Goal: Task Accomplishment & Management: Contribute content

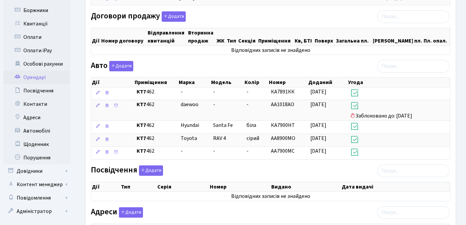
scroll to position [226, 0]
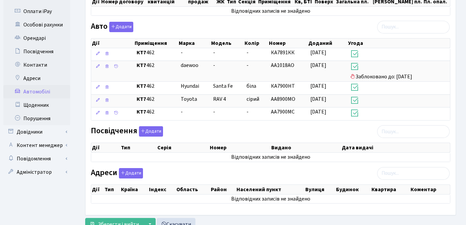
click at [41, 88] on link "Автомобілі" at bounding box center [36, 91] width 67 height 13
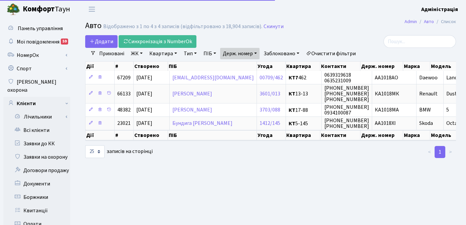
select select "25"
click at [333, 53] on link "Очистити фільтри" at bounding box center [331, 53] width 55 height 11
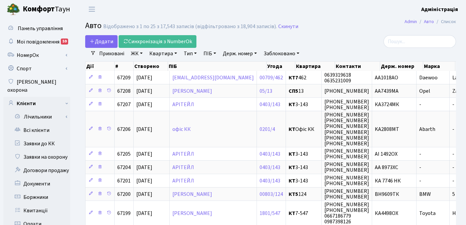
click at [233, 55] on link "Держ. номер" at bounding box center [239, 53] width 39 height 11
click at [276, 52] on link "Заблоковано" at bounding box center [281, 53] width 41 height 11
click at [278, 82] on link "Так" at bounding box center [287, 84] width 53 height 10
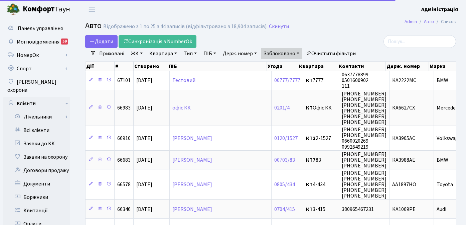
click at [242, 52] on link "Держ. номер" at bounding box center [239, 53] width 39 height 11
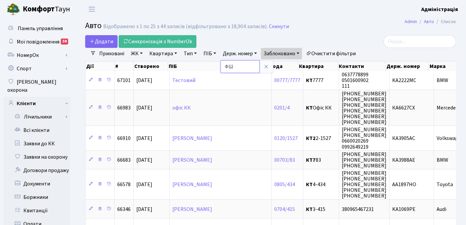
type input "Ф"
type input "5207"
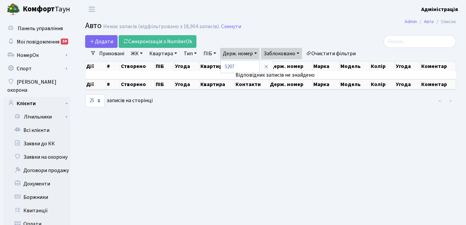
click at [298, 54] on link "Заблоковано" at bounding box center [281, 53] width 41 height 11
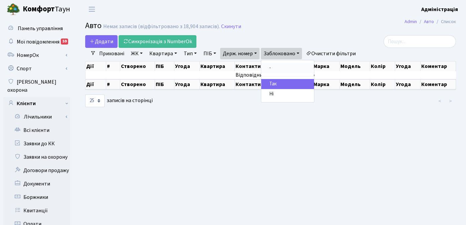
click at [277, 70] on link "-" at bounding box center [287, 68] width 53 height 10
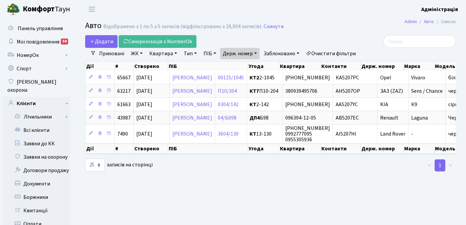
click at [328, 51] on link "Очистити фільтри" at bounding box center [331, 53] width 55 height 11
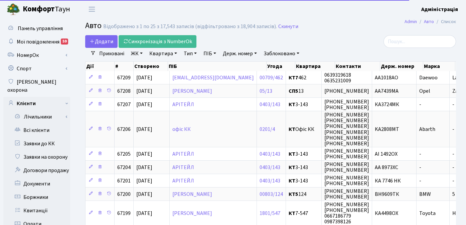
click at [237, 50] on link "Держ. номер" at bounding box center [239, 53] width 39 height 11
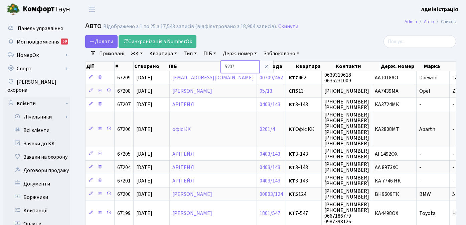
type input "5207"
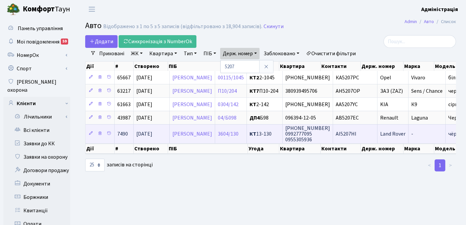
click at [406, 135] on span "Land Rover" at bounding box center [393, 133] width 25 height 7
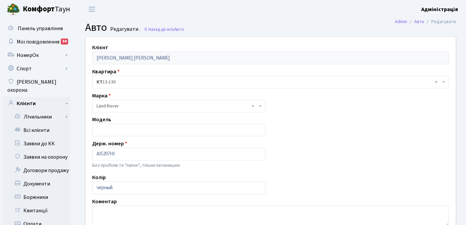
click at [318, 6] on header "Комфорт Таун Адміністрація Мій обліковий запис Вийти" at bounding box center [233, 9] width 466 height 18
click at [46, 123] on link "Всі клієнти" at bounding box center [36, 129] width 67 height 13
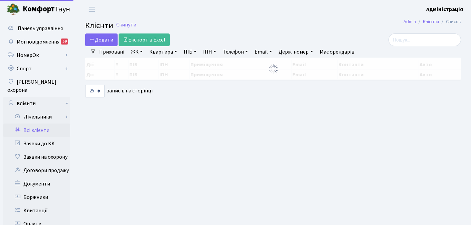
select select "25"
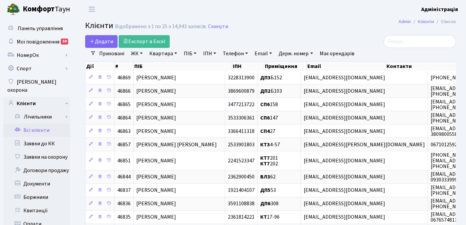
click at [334, 30] on h2 "Клієнти Відображено з 1 по 25 з 14,943 записів. Скинути" at bounding box center [270, 26] width 371 height 11
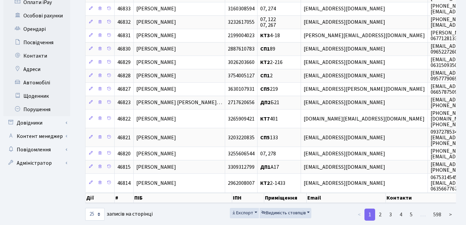
scroll to position [253, 0]
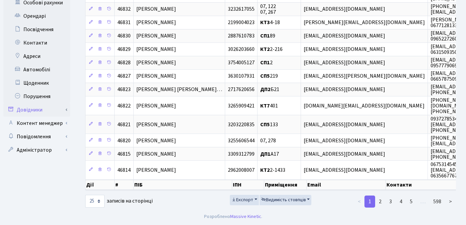
click at [36, 103] on link "Довідники" at bounding box center [36, 109] width 67 height 13
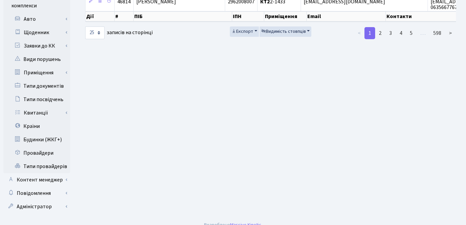
scroll to position [416, 0]
click at [40, 186] on link "Повідомлення" at bounding box center [36, 192] width 67 height 13
click at [38, 199] on link "Відправлення" at bounding box center [36, 205] width 67 height 13
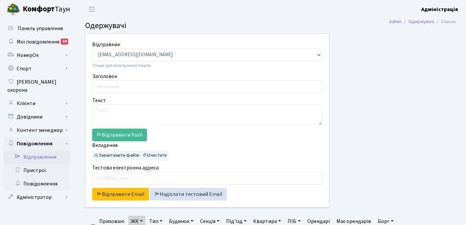
select select "25"
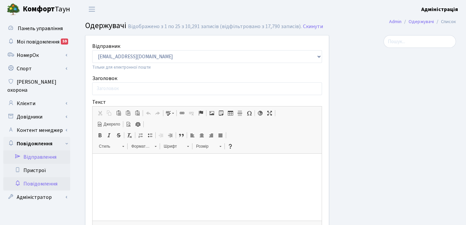
click at [45, 177] on link "Повідомлення" at bounding box center [36, 183] width 67 height 13
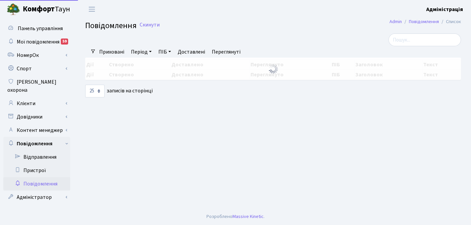
select select "25"
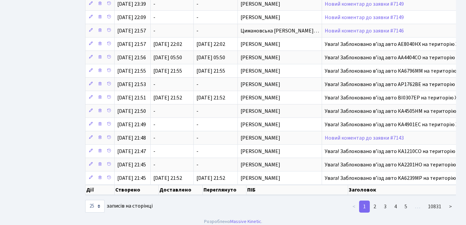
scroll to position [221, 0]
click at [379, 212] on link "2" at bounding box center [375, 206] width 11 height 12
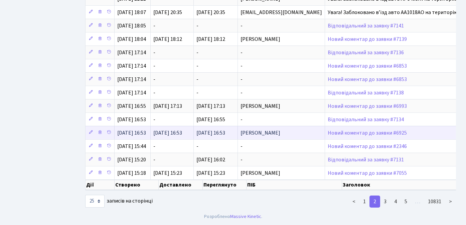
scroll to position [226, 0]
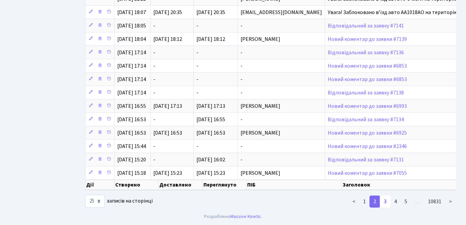
click at [387, 206] on link "3" at bounding box center [385, 201] width 11 height 12
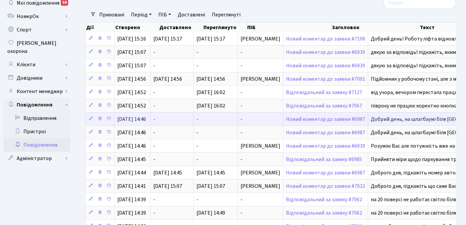
scroll to position [231, 0]
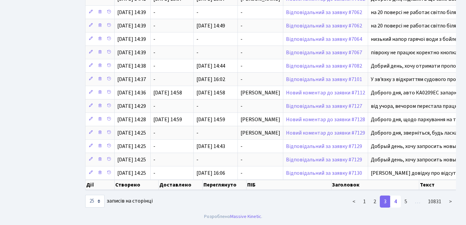
click at [397, 200] on link "4" at bounding box center [396, 201] width 11 height 12
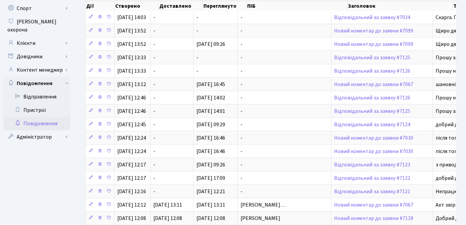
scroll to position [0, 0]
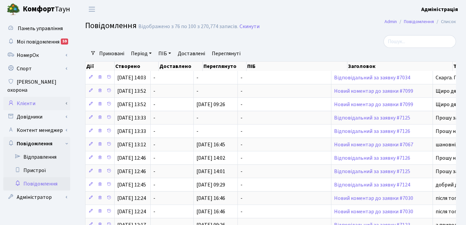
click at [34, 97] on link "Клієнти" at bounding box center [36, 103] width 67 height 13
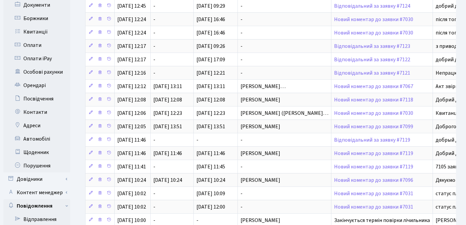
scroll to position [197, 0]
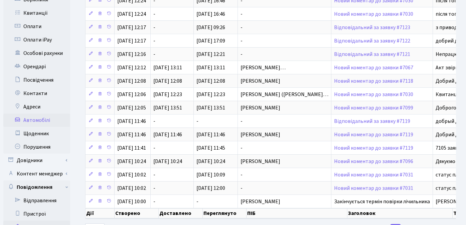
click at [37, 113] on link "Автомобілі" at bounding box center [36, 119] width 67 height 13
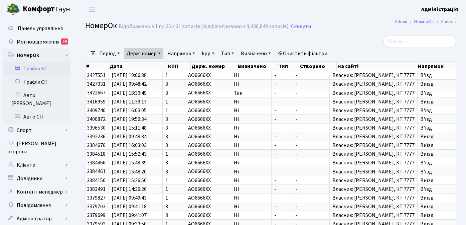
select select "25"
click at [337, 38] on div at bounding box center [397, 41] width 127 height 13
click at [32, 158] on link "Клієнти" at bounding box center [36, 164] width 67 height 13
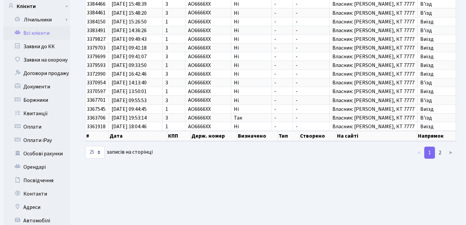
scroll to position [193, 0]
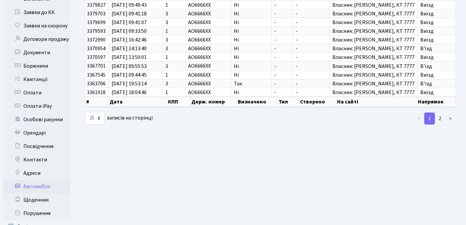
click at [42, 180] on link "Автомобілі" at bounding box center [36, 186] width 67 height 13
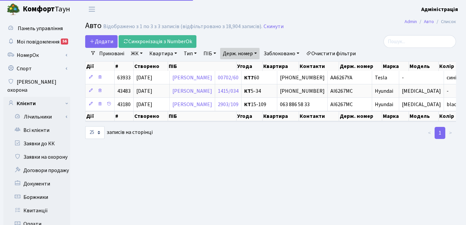
select select "25"
click at [255, 52] on link "Держ. номер" at bounding box center [239, 53] width 39 height 11
drag, startPoint x: 241, startPoint y: 66, endPoint x: 222, endPoint y: 67, distance: 18.7
click at [222, 67] on input "6267" at bounding box center [240, 66] width 39 height 13
type input "8"
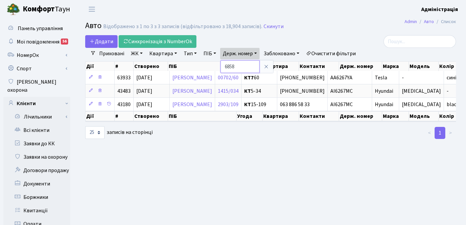
click at [246, 67] on input "6858" at bounding box center [240, 66] width 39 height 13
type input "6858"
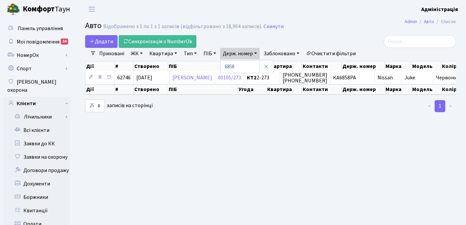
click at [313, 140] on main "Admin Авто Список Авто Відображено з 1 по 1 з 1 записів (відфільтровано з 18,90…" at bounding box center [270, 212] width 391 height 389
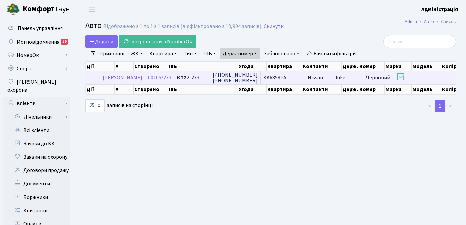
scroll to position [0, 75]
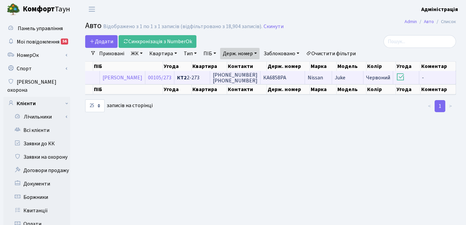
click at [275, 75] on span "КА6858РА" at bounding box center [274, 77] width 23 height 7
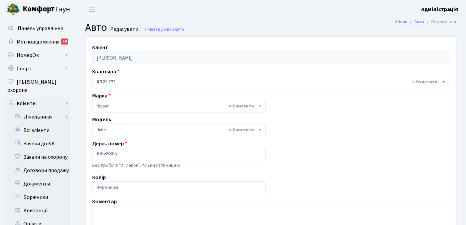
select select "1691"
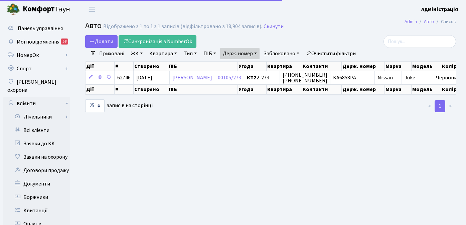
select select "25"
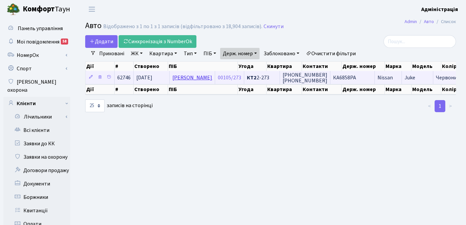
click at [205, 77] on link "[PERSON_NAME]" at bounding box center [193, 77] width 40 height 7
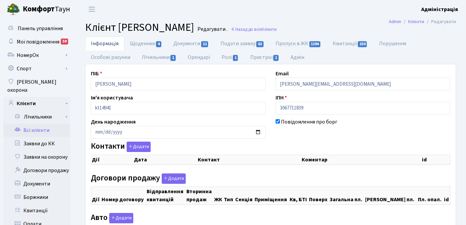
checkbox input "true"
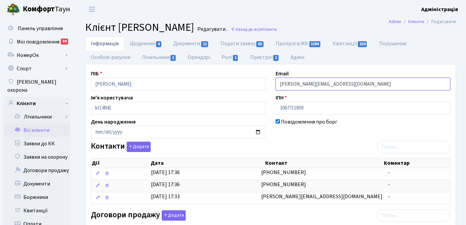
drag, startPoint x: 325, startPoint y: 85, endPoint x: 280, endPoint y: 85, distance: 45.1
click at [280, 85] on input "[PERSON_NAME][EMAIL_ADDRESS][DOMAIN_NAME]" at bounding box center [363, 84] width 175 height 13
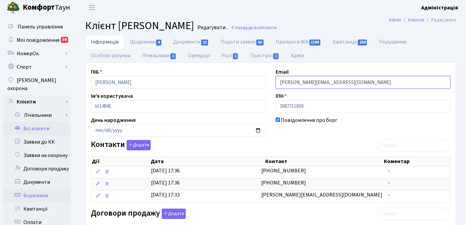
scroll to position [225, 0]
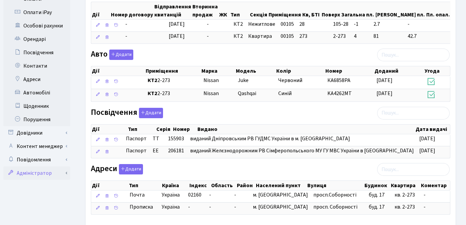
click at [44, 166] on link "Адміністратор" at bounding box center [36, 172] width 67 height 13
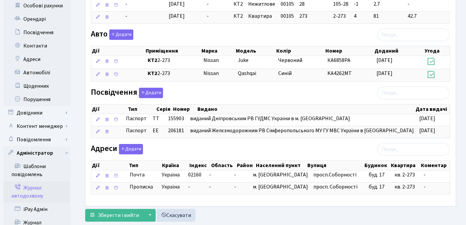
scroll to position [276, 0]
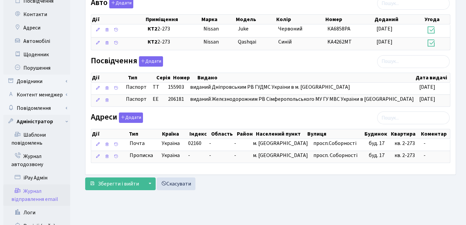
click at [42, 188] on link "Журнал відправлення email" at bounding box center [36, 194] width 67 height 21
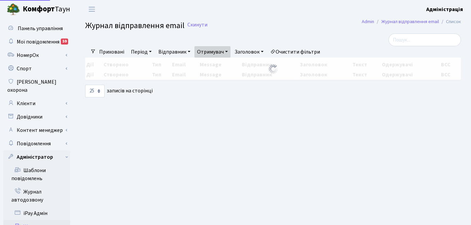
select select "25"
click at [223, 52] on link "Отримувач" at bounding box center [213, 51] width 36 height 11
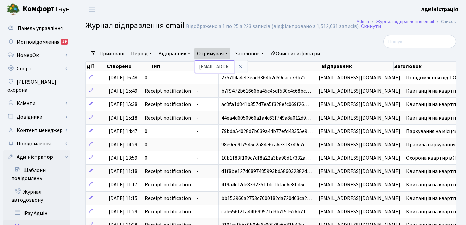
paste input "andrewe"
type input "[PERSON_NAME][EMAIL_ADDRESS][DOMAIN_NAME]"
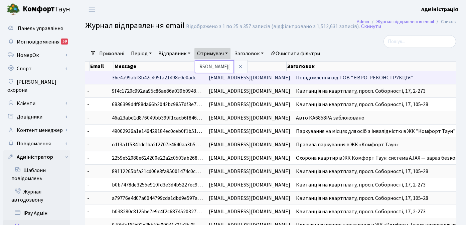
scroll to position [0, 114]
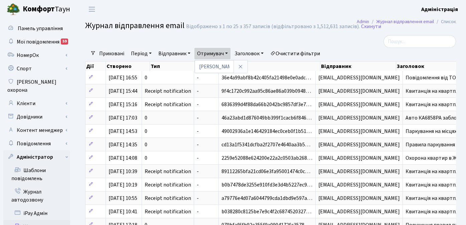
click at [356, 45] on div at bounding box center [397, 41] width 117 height 13
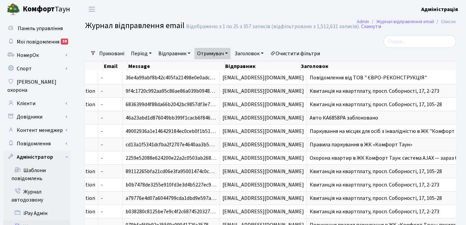
click at [279, 40] on div at bounding box center [207, 41] width 254 height 13
click at [346, 42] on div at bounding box center [397, 41] width 117 height 13
click at [289, 56] on link "Очистити фільтри" at bounding box center [295, 53] width 55 height 11
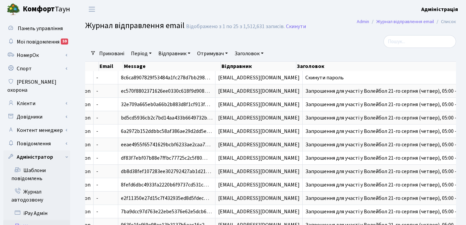
click at [340, 44] on div at bounding box center [397, 41] width 117 height 13
click at [333, 35] on div at bounding box center [207, 41] width 254 height 13
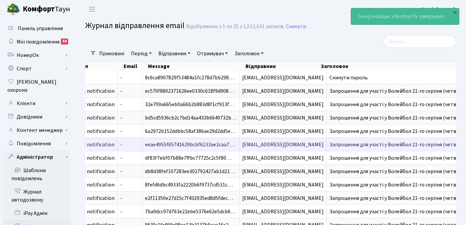
scroll to position [0, 118]
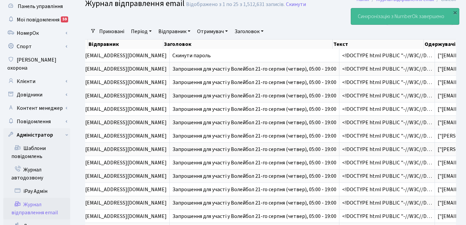
click at [245, 30] on link "Заголовок" at bounding box center [249, 31] width 34 height 11
type input "авто"
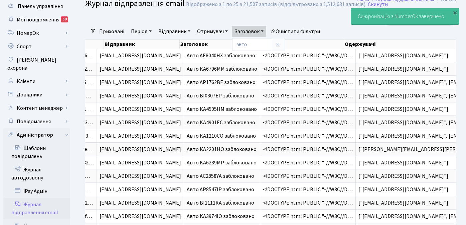
click at [293, 16] on div at bounding box center [207, 19] width 254 height 13
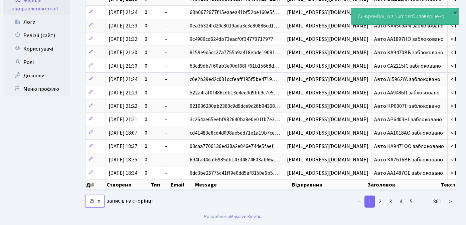
click at [98, 202] on select "10 25 50 100 250 500 1,000" at bounding box center [94, 201] width 19 height 13
select select "100"
click at [85, 195] on select "10 25 50 100 250 500 1,000" at bounding box center [94, 201] width 19 height 13
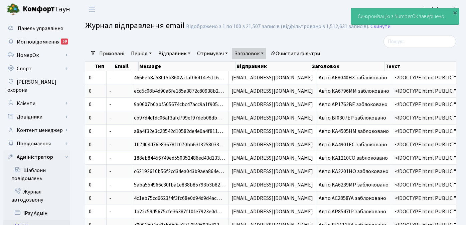
click at [280, 52] on link "Очистити фільтри" at bounding box center [295, 53] width 55 height 11
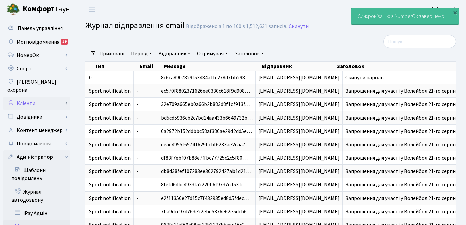
click at [35, 97] on link "Клієнти" at bounding box center [36, 103] width 67 height 13
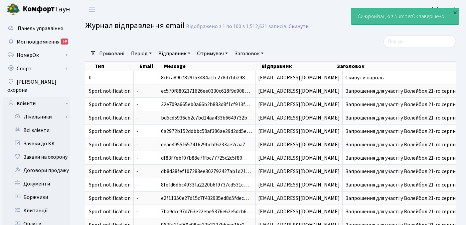
click at [279, 39] on div at bounding box center [207, 41] width 254 height 13
click at [308, 47] on div at bounding box center [207, 41] width 254 height 13
click at [328, 46] on div at bounding box center [207, 41] width 254 height 13
click at [454, 11] on div "×" at bounding box center [455, 12] width 7 height 7
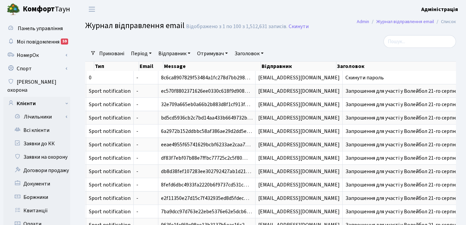
click at [313, 46] on div at bounding box center [207, 41] width 254 height 13
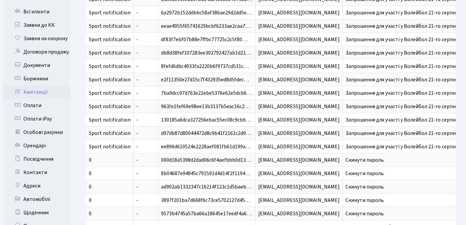
scroll to position [122, 0]
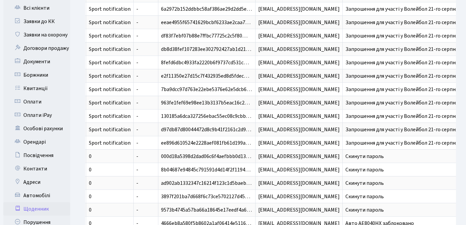
click at [40, 202] on link "Щоденник" at bounding box center [36, 208] width 67 height 13
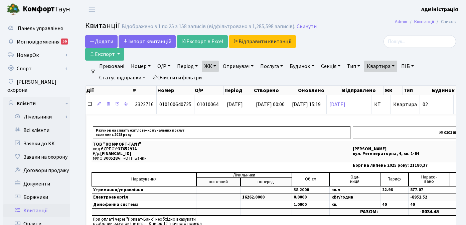
select select "25"
click at [38, 7] on b "Комфорт" at bounding box center [39, 9] width 32 height 11
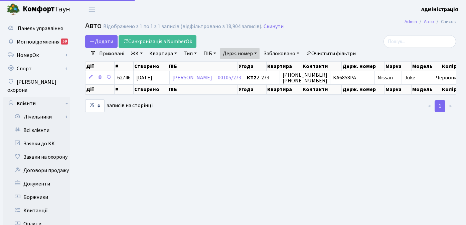
select select "25"
click at [322, 27] on h2 "Авто Відображено з 1 по 1 з 1 записів (відфільтровано з 18,904 записів). Скинути" at bounding box center [270, 26] width 371 height 11
click at [309, 136] on main "Admin Авто Список Авто Відображено з 1 по 1 з 1 записів (відфільтровано з 18,90…" at bounding box center [270, 212] width 391 height 389
click at [347, 111] on ul "< 1 >" at bounding box center [397, 106] width 117 height 12
click at [368, 123] on main "Admin Авто Список Авто Відображено з 1 по 1 з 1 записів (відфільтровано з 18,90…" at bounding box center [270, 212] width 391 height 389
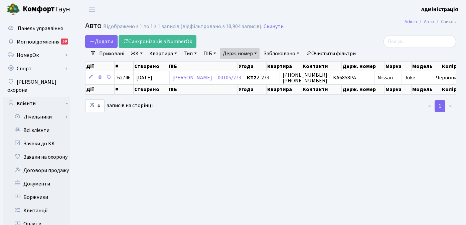
click at [340, 127] on main "Admin Авто Список Авто Відображено з 1 по 1 з 1 записів (відфільтровано з 18,90…" at bounding box center [270, 212] width 391 height 389
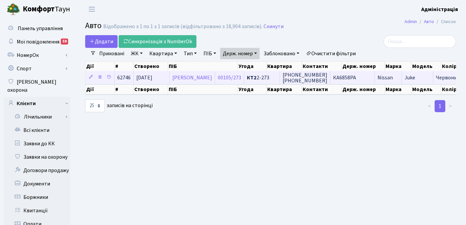
click at [327, 75] on span "(050) 651-13-09 (095) 926-27-37" at bounding box center [305, 77] width 45 height 13
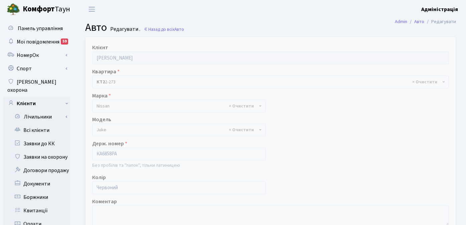
select select "1691"
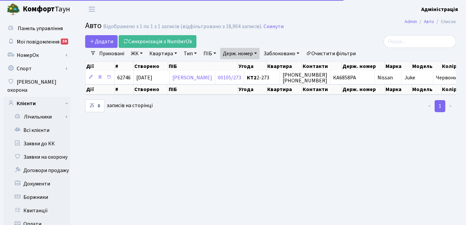
select select "25"
click at [275, 134] on main "Admin Авто Список Авто Відображено з 1 по 1 з 1 записів (відфільтровано з 18,90…" at bounding box center [270, 212] width 391 height 389
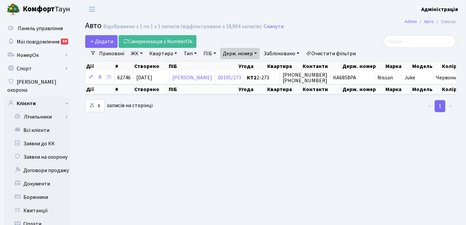
click at [220, 145] on main "Admin Авто Список Авто Відображено з 1 по 1 з 1 записів (відфільтровано з 18,90…" at bounding box center [270, 212] width 391 height 389
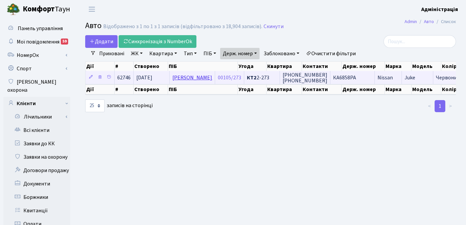
click at [204, 78] on link "[PERSON_NAME]" at bounding box center [193, 77] width 40 height 7
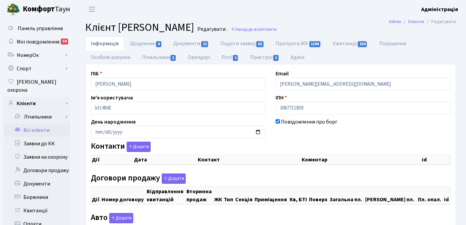
checkbox input "true"
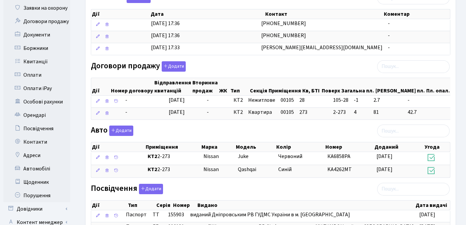
scroll to position [150, 0]
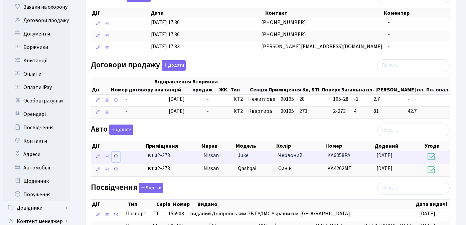
click at [115, 158] on icon at bounding box center [116, 156] width 5 height 5
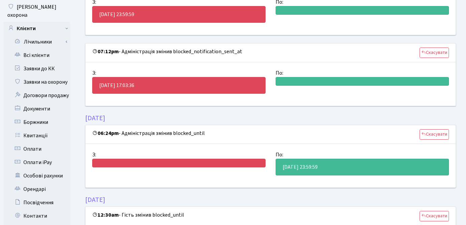
scroll to position [74, 0]
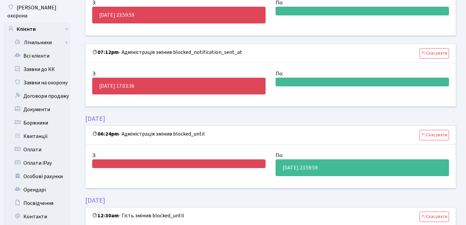
drag, startPoint x: 86, startPoint y: 117, endPoint x: 134, endPoint y: 115, distance: 48.2
click at [134, 115] on h5 "[DATE]" at bounding box center [270, 119] width 371 height 8
click at [97, 119] on h5 "[DATE]" at bounding box center [270, 119] width 371 height 8
drag, startPoint x: 81, startPoint y: 119, endPoint x: 130, endPoint y: 118, distance: 48.5
click at [130, 118] on div "19.08.2025 07:12pm - Адміністрація змінив blocked_until Скасувати З: По: 2025-0…" at bounding box center [270, 214] width 391 height 504
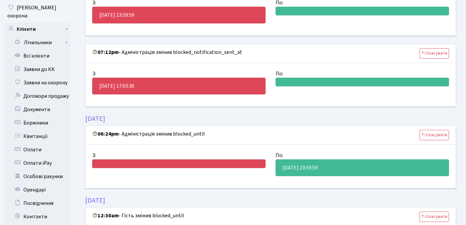
click at [131, 116] on h5 "18.08.2025" at bounding box center [270, 119] width 371 height 8
drag, startPoint x: 85, startPoint y: 119, endPoint x: 129, endPoint y: 118, distance: 43.8
click at [129, 118] on h5 "18.08.2025" at bounding box center [270, 119] width 371 height 8
click at [80, 131] on div "19.08.2025 07:12pm - Адміністрація змінив blocked_until Скасувати З: По: 2025-0…" at bounding box center [270, 214] width 391 height 504
click at [88, 119] on h5 "18.08.2025" at bounding box center [270, 119] width 371 height 8
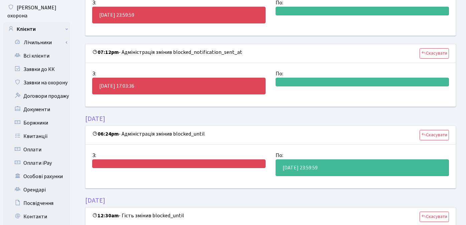
drag, startPoint x: 84, startPoint y: 119, endPoint x: 139, endPoint y: 118, distance: 55.2
click at [139, 118] on div "19.08.2025 07:12pm - Адміністрація змінив blocked_until Скасувати З: По: 2025-0…" at bounding box center [270, 214] width 381 height 504
click at [84, 201] on div "19.08.2025 07:12pm - Адміністрація змінив blocked_until Скасувати З: По: 2025-0…" at bounding box center [270, 214] width 381 height 504
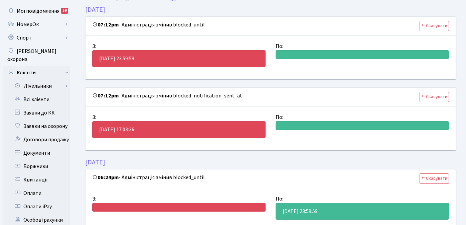
scroll to position [90, 0]
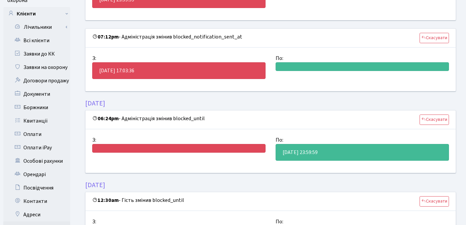
drag, startPoint x: 86, startPoint y: 184, endPoint x: 129, endPoint y: 183, distance: 43.5
click at [129, 183] on h5 "07.08.2025" at bounding box center [270, 185] width 371 height 8
click at [139, 181] on h5 "07.08.2025" at bounding box center [270, 185] width 371 height 8
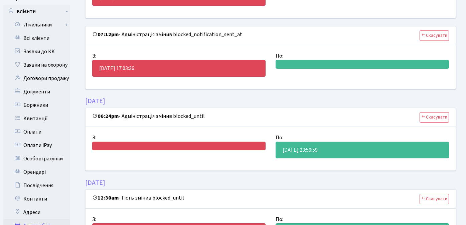
scroll to position [0, 0]
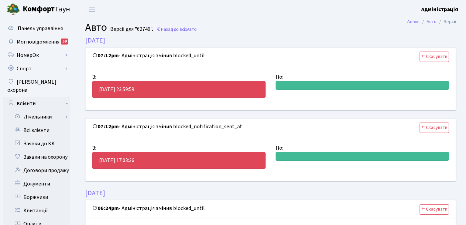
click at [255, 27] on h2 "Авто Версії для "62746". Назад до всіх Авто" at bounding box center [270, 27] width 371 height 13
click at [84, 16] on header "Комфорт Таун Адміністрація Мій обліковий запис Вийти" at bounding box center [233, 9] width 466 height 18
click at [237, 28] on h2 "Авто Версії для "62746". Назад до всіх Авто" at bounding box center [270, 27] width 371 height 13
drag, startPoint x: 82, startPoint y: 104, endPoint x: 83, endPoint y: 131, distance: 27.1
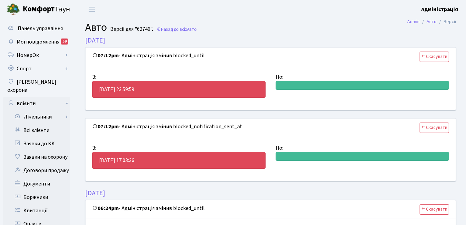
click at [178, 40] on h5 "19.08.2025" at bounding box center [270, 40] width 371 height 8
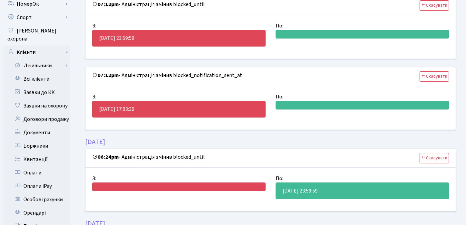
scroll to position [122, 0]
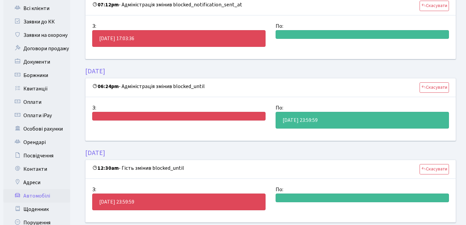
click at [74, 140] on div "Панель управління Мої повідомлення 59 НомерОк" at bounding box center [37, 158] width 75 height 522
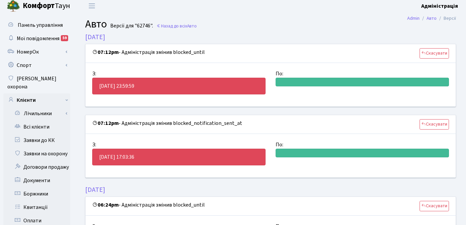
scroll to position [0, 0]
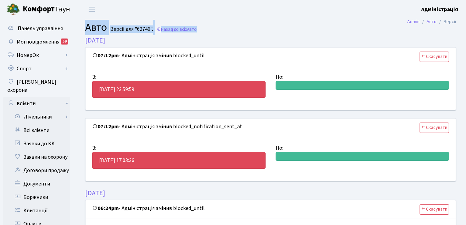
drag, startPoint x: 84, startPoint y: 28, endPoint x: 221, endPoint y: 28, distance: 136.4
click at [221, 28] on div "Авто Версії для "62746". Назад до всіх Авто" at bounding box center [270, 27] width 391 height 13
click at [250, 26] on h2 "Авто Версії для "62746". Назад до всіх Авто" at bounding box center [270, 27] width 371 height 13
click at [138, 14] on header "Комфорт Таун Адміністрація Мій обліковий запис Вийти" at bounding box center [233, 9] width 466 height 18
drag, startPoint x: 83, startPoint y: 28, endPoint x: 215, endPoint y: 29, distance: 131.8
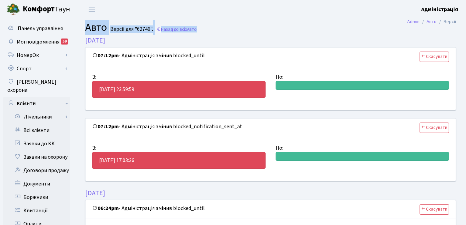
click at [215, 29] on div "Авто Версії для "62746". Назад до всіх Авто" at bounding box center [270, 27] width 391 height 13
click at [173, 9] on header "Комфорт Таун Адміністрація Мій обліковий запис Вийти" at bounding box center [233, 9] width 466 height 18
click at [253, 37] on h5 "19.08.2025" at bounding box center [270, 40] width 371 height 8
drag, startPoint x: 84, startPoint y: 25, endPoint x: 218, endPoint y: 26, distance: 134.1
click at [218, 26] on div "Авто Версії для "62746". Назад до всіх Авто" at bounding box center [270, 27] width 391 height 13
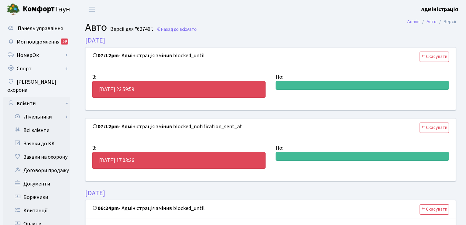
click at [239, 25] on h2 "Авто Версії для "62746". Назад до всіх Авто" at bounding box center [270, 27] width 371 height 13
drag, startPoint x: 83, startPoint y: 28, endPoint x: 260, endPoint y: 27, distance: 177.2
click at [260, 27] on div "Авто Версії для "62746". Назад до всіх Авто" at bounding box center [270, 27] width 391 height 13
click at [256, 37] on h5 "19.08.2025" at bounding box center [270, 40] width 371 height 8
click at [324, 26] on h2 "Авто Версії для "62746". Назад до всіх Авто" at bounding box center [270, 27] width 371 height 13
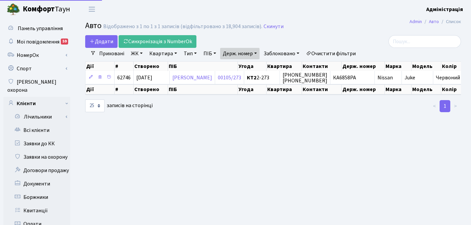
select select "25"
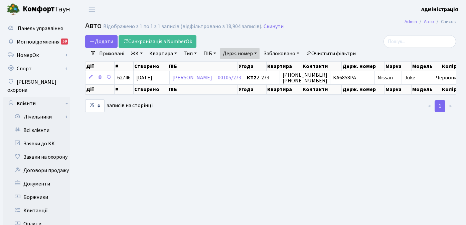
click at [255, 150] on main "Admin Авто Список Авто Відображено з 1 по 1 з 1 записів (відфільтровано з 18,90…" at bounding box center [270, 212] width 391 height 389
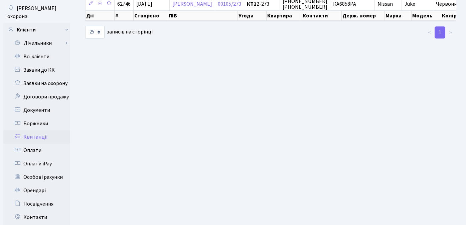
scroll to position [192, 0]
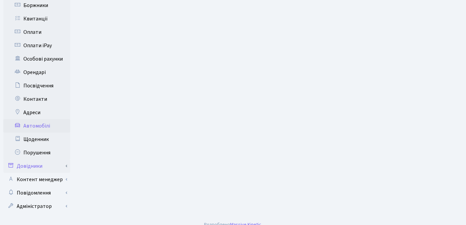
click at [31, 159] on link "Довідники" at bounding box center [36, 165] width 67 height 13
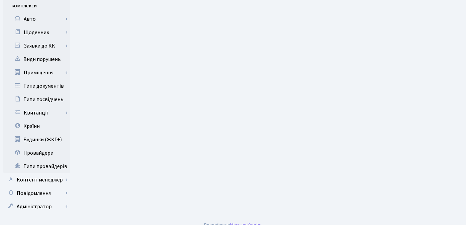
scroll to position [416, 0]
click at [43, 186] on link "Повідомлення" at bounding box center [36, 192] width 67 height 13
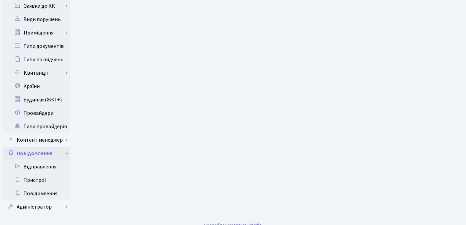
scroll to position [456, 0]
click at [43, 186] on link "Повідомлення" at bounding box center [36, 192] width 67 height 13
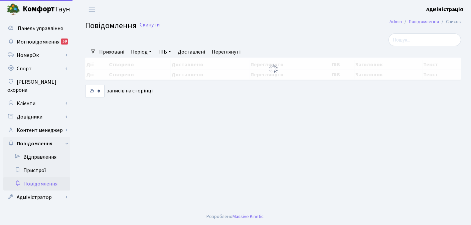
select select "25"
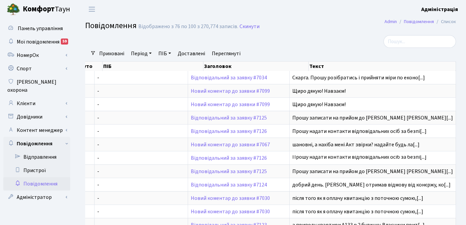
click at [137, 52] on link "Період" at bounding box center [141, 53] width 26 height 11
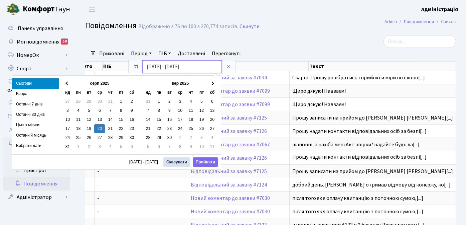
drag, startPoint x: 150, startPoint y: 66, endPoint x: 145, endPoint y: 67, distance: 5.7
click at [145, 67] on input "20.08.2025 - 20.08.2025" at bounding box center [182, 66] width 80 height 13
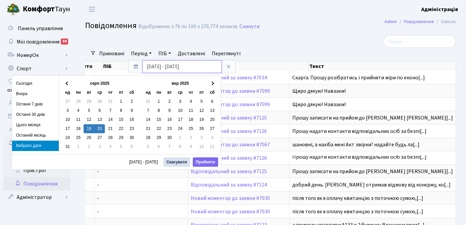
drag, startPoint x: 177, startPoint y: 68, endPoint x: 173, endPoint y: 69, distance: 3.8
click at [173, 69] on input "19.08.2025 - 20.08.2025" at bounding box center [182, 66] width 80 height 13
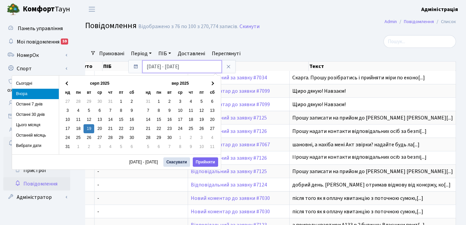
type input "19.08.2025 - 19.08.2025"
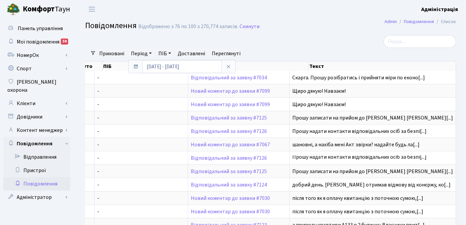
click at [289, 43] on div at bounding box center [207, 41] width 254 height 13
click at [135, 54] on link "Період" at bounding box center [141, 53] width 26 height 11
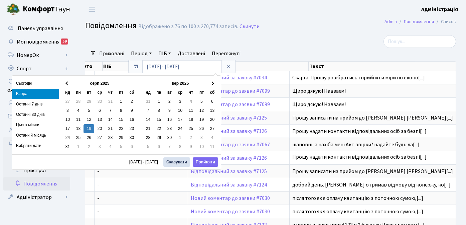
click at [35, 91] on li "Вчора" at bounding box center [35, 94] width 47 height 10
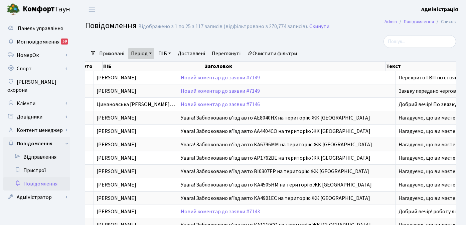
click at [344, 32] on h2 "Повідомлення Відображено з 1 по 25 з 117 записів (відфільтровано з 270,774 запи…" at bounding box center [270, 26] width 371 height 11
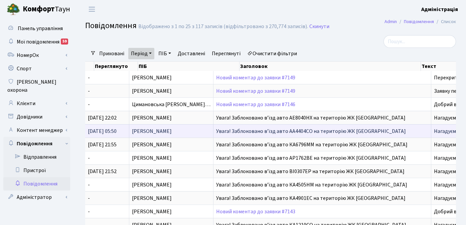
scroll to position [0, 108]
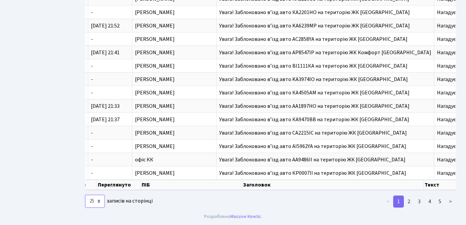
click at [97, 200] on select "10 25 50 100 250 500 1,000" at bounding box center [94, 201] width 19 height 13
select select "500"
click at [85, 195] on select "10 25 50 100 250 500 1,000" at bounding box center [94, 201] width 19 height 13
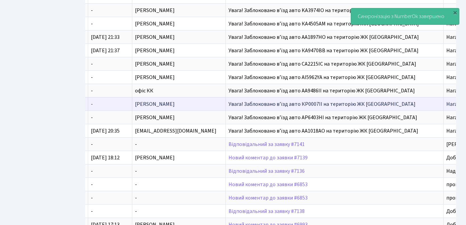
scroll to position [0, 0]
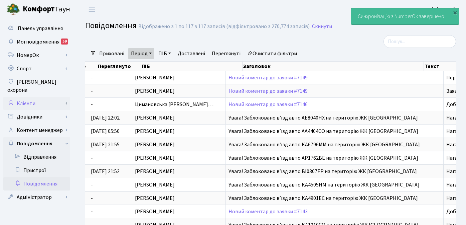
click at [32, 97] on link "Клієнти" at bounding box center [36, 103] width 67 height 13
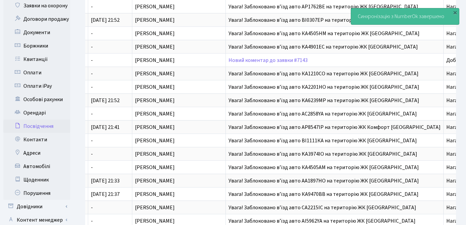
scroll to position [279, 0]
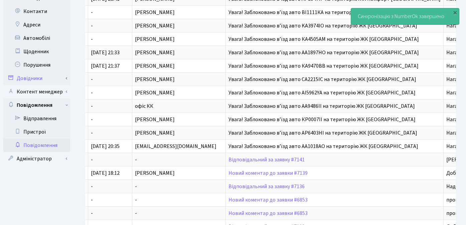
click at [34, 72] on link "Довідники" at bounding box center [36, 78] width 67 height 13
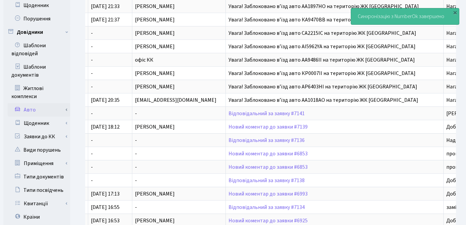
scroll to position [325, 0]
click at [49, 117] on link "Щоденник" at bounding box center [39, 123] width 63 height 13
click at [36, 143] on link "Тип" at bounding box center [39, 149] width 63 height 13
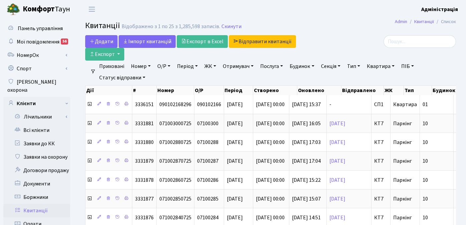
select select "25"
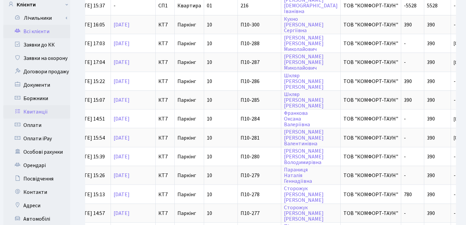
scroll to position [100, 0]
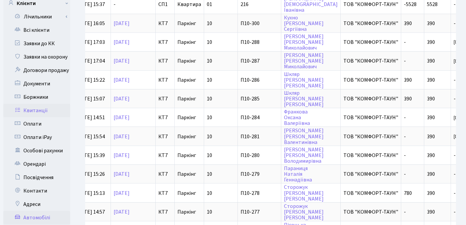
click at [43, 211] on link "Автомобілі" at bounding box center [36, 217] width 67 height 13
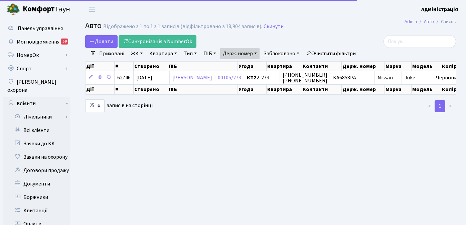
select select "25"
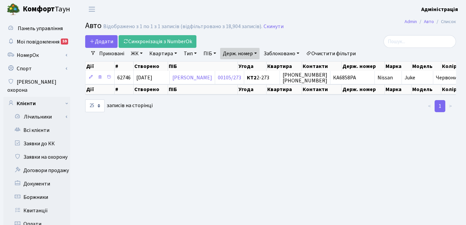
click at [251, 50] on link "Держ. номер" at bounding box center [239, 53] width 39 height 11
type input "6"
type input "8040"
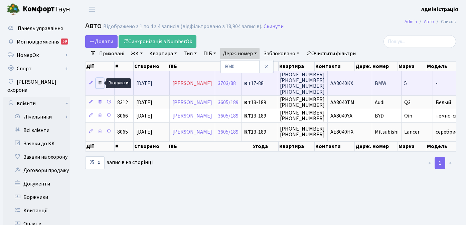
click at [99, 82] on icon at bounding box center [100, 82] width 5 height 5
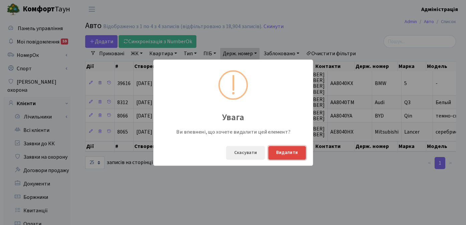
click at [291, 155] on button "Видалити" at bounding box center [288, 153] width 38 height 14
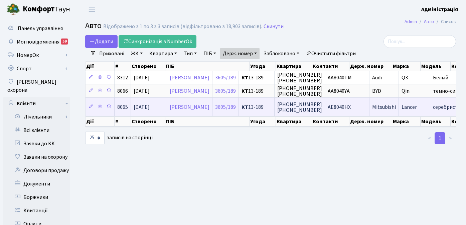
click at [351, 107] on span "АЕ8040НХ" at bounding box center [339, 106] width 23 height 7
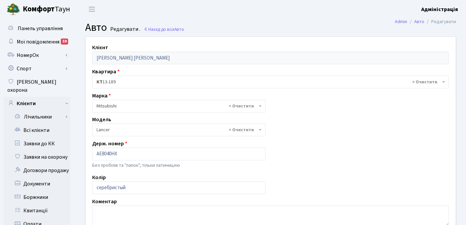
select select "1622"
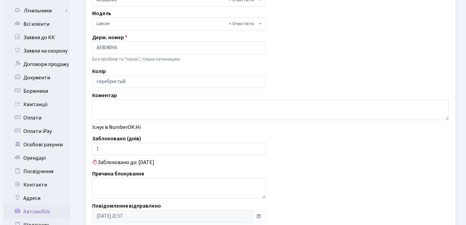
scroll to position [108, 0]
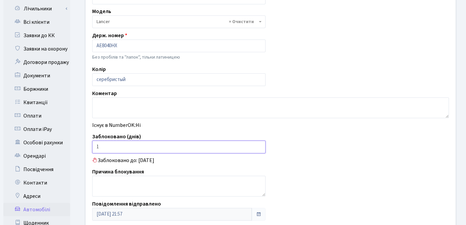
click at [207, 148] on input "1" at bounding box center [179, 146] width 174 height 13
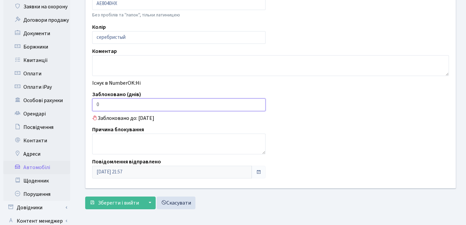
scroll to position [192, 0]
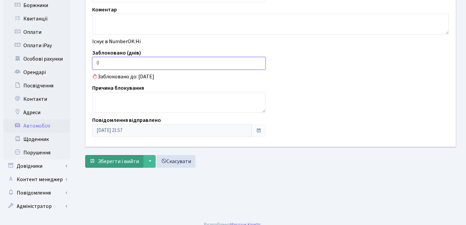
type input "0"
click at [106, 161] on span "Зберегти і вийти" at bounding box center [118, 160] width 41 height 7
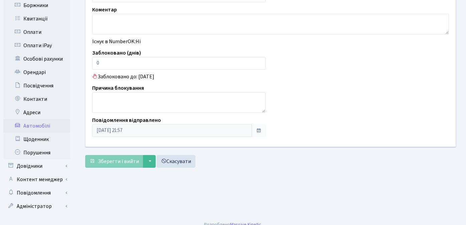
scroll to position [0, 0]
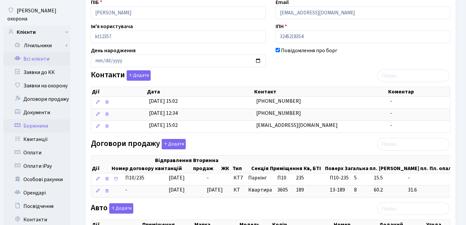
scroll to position [102, 0]
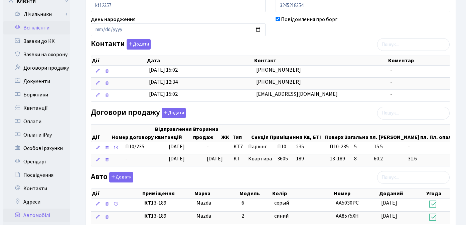
click at [36, 208] on link "Автомобілі" at bounding box center [36, 214] width 67 height 13
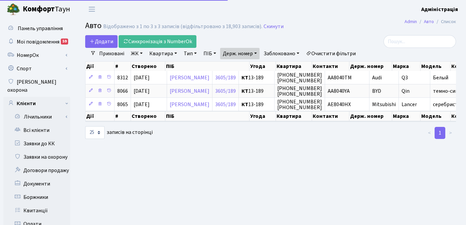
select select "25"
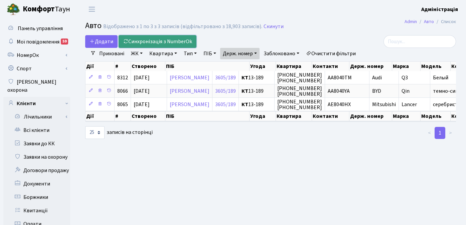
click at [161, 40] on link "Синхронізація з NumberOk" at bounding box center [158, 41] width 78 height 13
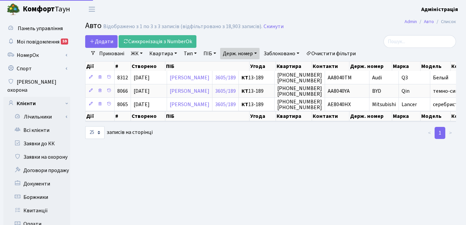
select select "25"
click at [336, 53] on link "Очистити фільтри" at bounding box center [331, 53] width 55 height 11
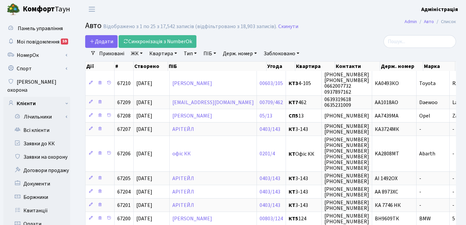
click at [235, 53] on link "Держ. номер" at bounding box center [239, 53] width 39 height 11
click at [278, 51] on link "Заблоковано" at bounding box center [281, 53] width 41 height 11
click at [275, 82] on link "Так" at bounding box center [287, 84] width 53 height 10
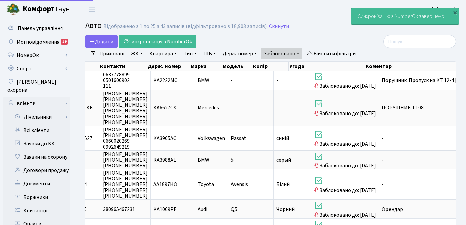
scroll to position [0, 234]
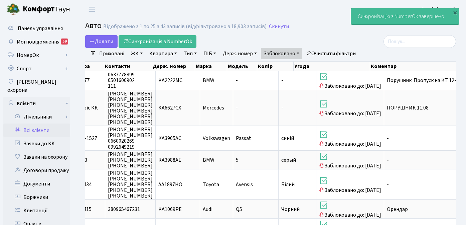
click at [40, 123] on link "Всі клієнти" at bounding box center [36, 129] width 67 height 13
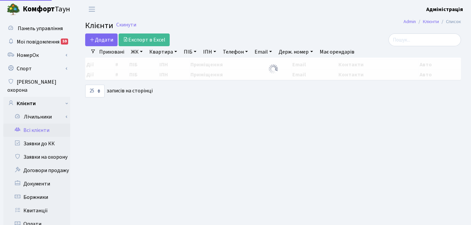
select select "25"
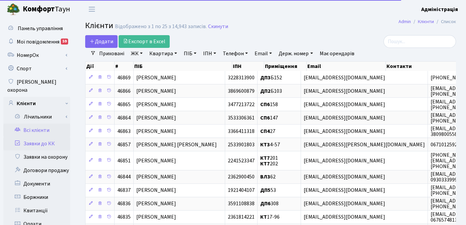
click at [43, 137] on link "Заявки до КК" at bounding box center [36, 143] width 67 height 13
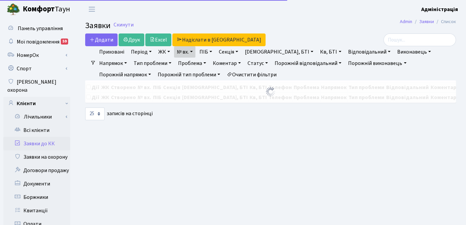
select select "25"
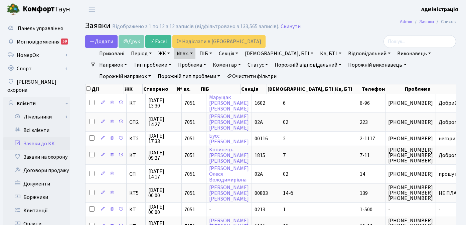
click at [224, 81] on link "Очистити фільтри" at bounding box center [251, 76] width 55 height 11
select select
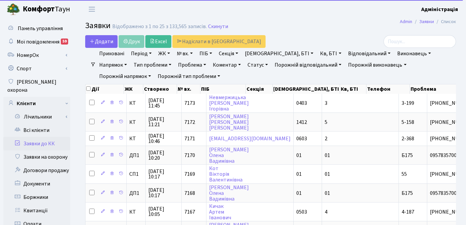
click at [167, 53] on link "ЖК" at bounding box center [164, 53] width 17 height 11
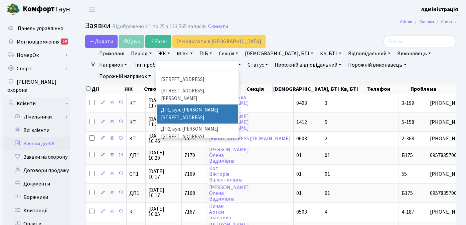
click at [180, 104] on li "ДП1, вул. [PERSON_NAME][STREET_ADDRESS]" at bounding box center [197, 113] width 81 height 19
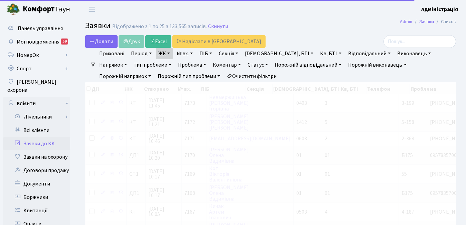
click at [165, 53] on link "ЖК" at bounding box center [164, 53] width 17 height 11
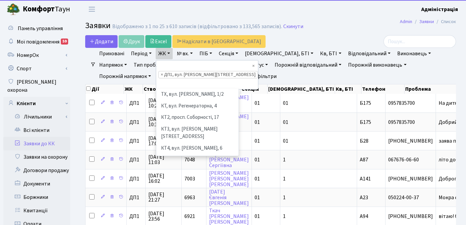
scroll to position [196, 0]
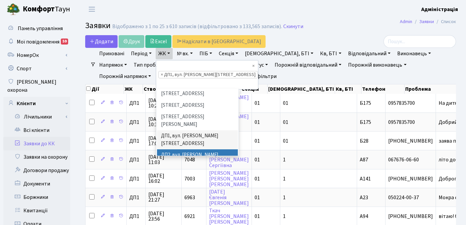
click at [180, 149] on li "ДП2, вул. [PERSON_NAME][STREET_ADDRESS]" at bounding box center [197, 158] width 81 height 19
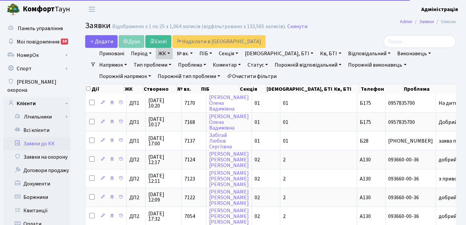
click at [167, 52] on link "ЖК" at bounding box center [164, 53] width 17 height 11
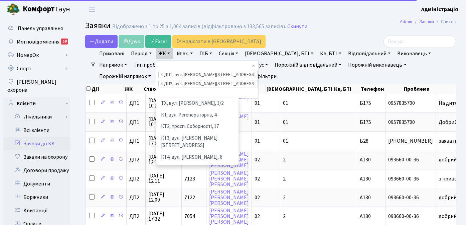
scroll to position [208, 0]
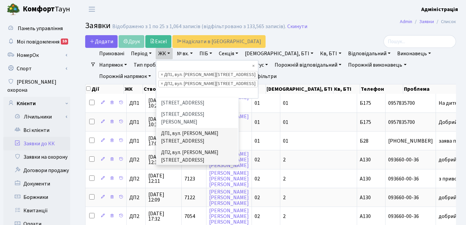
click at [180, 166] on li "ДП3, вул. [PERSON_NAME][STREET_ADDRESS]" at bounding box center [197, 175] width 81 height 19
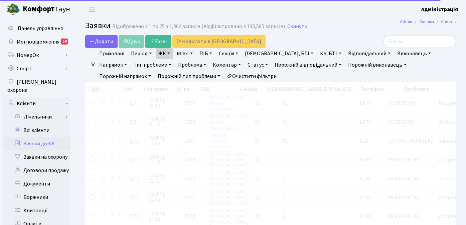
click at [164, 53] on link "ЖК" at bounding box center [164, 53] width 17 height 11
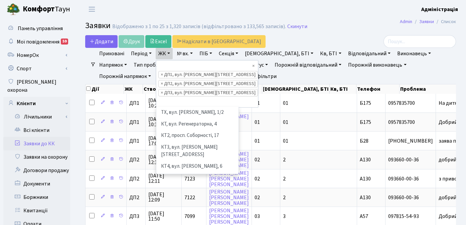
scroll to position [185, 0]
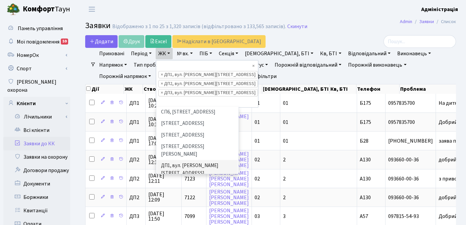
click at [173, 217] on li "ДП4, вул. [PERSON_NAME][STREET_ADDRESS]" at bounding box center [197, 226] width 81 height 19
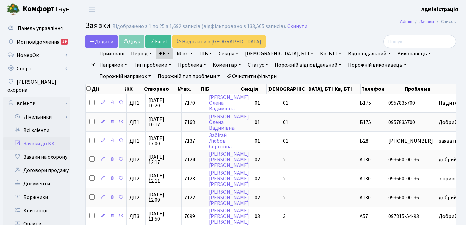
click at [164, 53] on link "ЖК" at bounding box center [164, 53] width 17 height 11
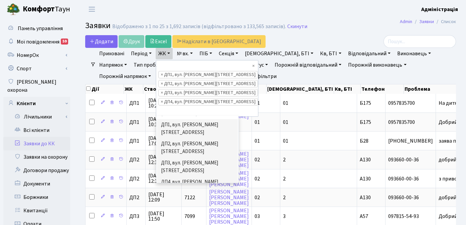
scroll to position [236, 0]
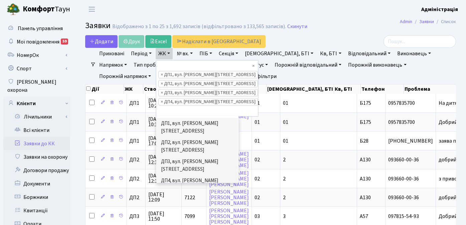
click at [193, 194] on li "ДП5, вул. [PERSON_NAME][STREET_ADDRESS]" at bounding box center [197, 203] width 81 height 19
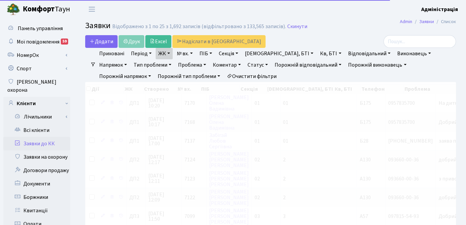
click at [165, 52] on link "ЖК" at bounding box center [164, 53] width 17 height 11
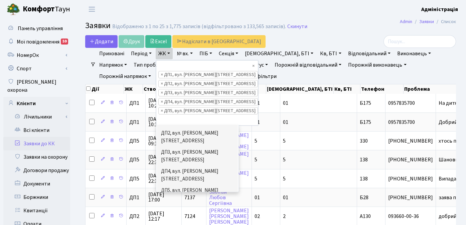
scroll to position [255, 0]
click at [187, 203] on li "ДП6, вул. [PERSON_NAME], 2" at bounding box center [197, 209] width 81 height 12
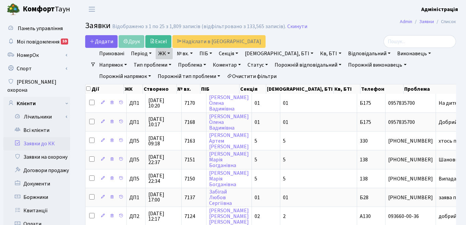
click at [245, 64] on link "Статус" at bounding box center [258, 64] width 26 height 11
click at [245, 105] on link "Не виконано" at bounding box center [271, 105] width 53 height 10
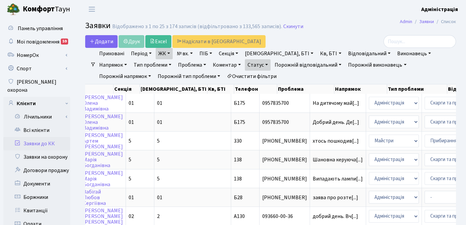
click at [137, 54] on link "Період" at bounding box center [141, 53] width 26 height 11
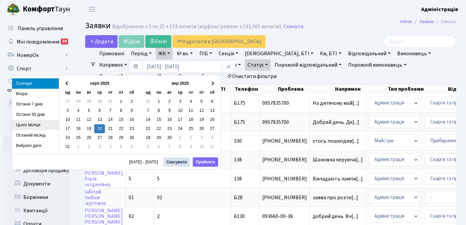
click at [36, 125] on li "Цього місяця" at bounding box center [35, 125] width 47 height 10
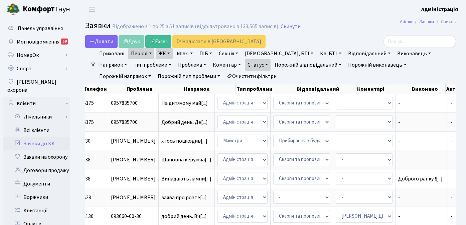
click at [245, 67] on link "Статус" at bounding box center [258, 64] width 26 height 11
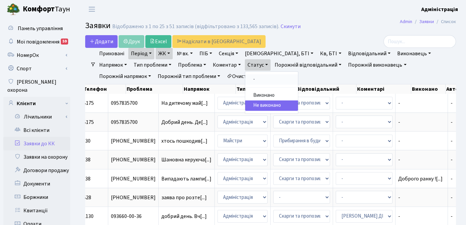
click at [245, 78] on link "-" at bounding box center [271, 79] width 53 height 10
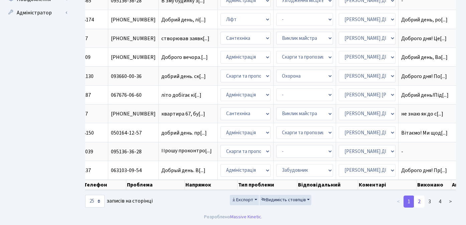
click at [420, 201] on link "2" at bounding box center [419, 201] width 11 height 12
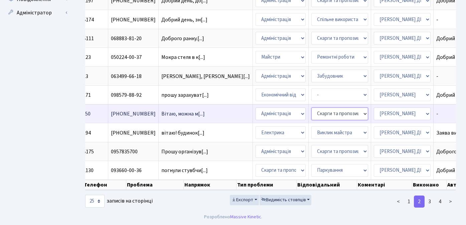
click at [312, 109] on select "- Відеонагляд Замовлення плану комунікацій Замовлення технічних умов Спільне ви…" at bounding box center [340, 113] width 57 height 13
click at [256, 110] on select "- Адміністрація Домофон, СКД Ліфт Майстри Сантехніка Економічний відділ Електри…" at bounding box center [281, 113] width 50 height 13
select select "9"
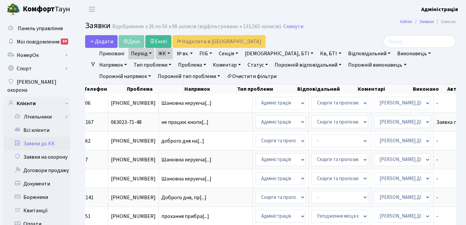
click at [224, 75] on link "Очистити фільтри" at bounding box center [251, 76] width 55 height 11
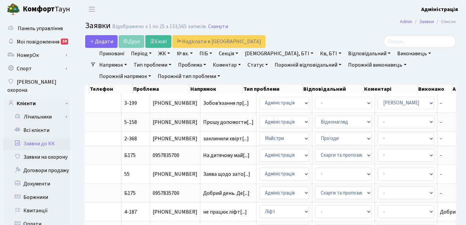
click at [337, 35] on div at bounding box center [397, 41] width 127 height 13
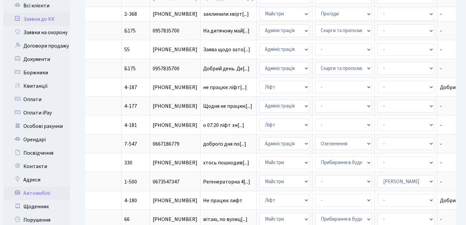
scroll to position [125, 0]
click at [39, 186] on link "Автомобілі" at bounding box center [36, 192] width 67 height 13
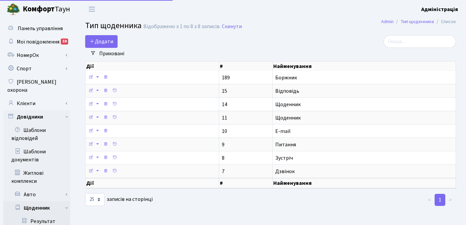
select select "25"
click at [442, 10] on b "Адміністрація" at bounding box center [440, 9] width 37 height 7
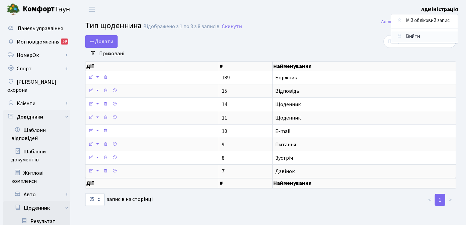
click at [416, 35] on link "Вийти" at bounding box center [425, 36] width 67 height 10
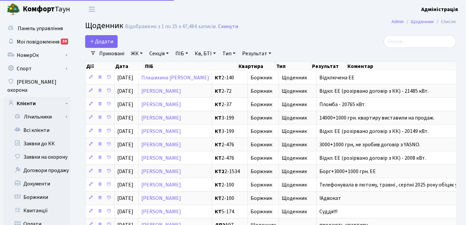
select select "25"
click at [336, 41] on div at bounding box center [397, 41] width 127 height 13
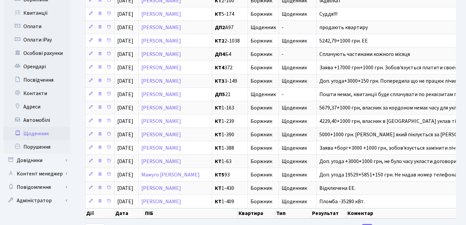
scroll to position [203, 0]
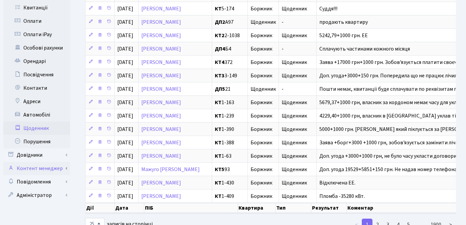
click at [33, 162] on link "Контент менеджер" at bounding box center [36, 168] width 67 height 13
click at [38, 162] on link "Контент менеджер" at bounding box center [36, 168] width 67 height 13
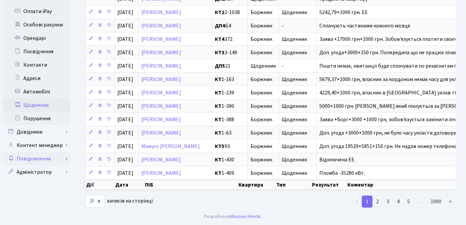
click at [40, 152] on link "Повідомлення" at bounding box center [36, 158] width 67 height 13
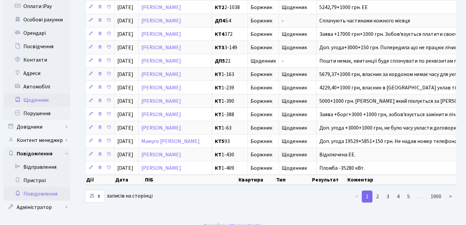
click at [41, 187] on link "Повідомлення" at bounding box center [36, 193] width 67 height 13
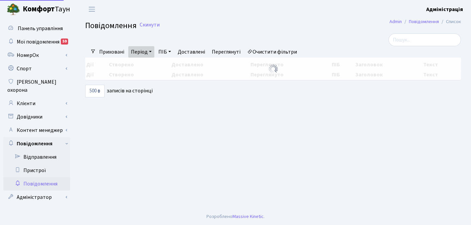
select select "500"
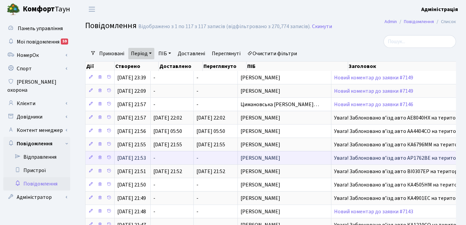
scroll to position [1, 0]
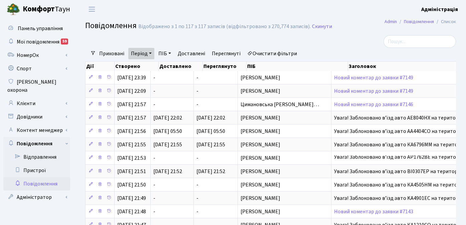
click at [324, 55] on div "Приховані Період [DATE] - [DATE] ПІБ Доставлені [GEOGRAPHIC_DATA] Очистити філь…" at bounding box center [273, 53] width 355 height 11
click at [36, 97] on link "Клієнти" at bounding box center [36, 103] width 67 height 13
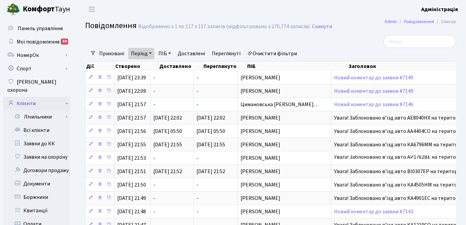
scroll to position [124, 0]
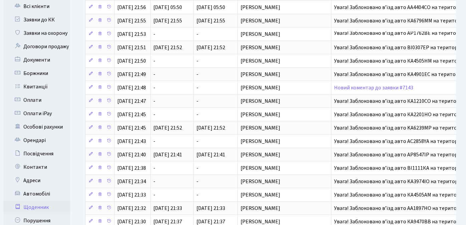
click at [37, 200] on link "Щоденник" at bounding box center [36, 206] width 67 height 13
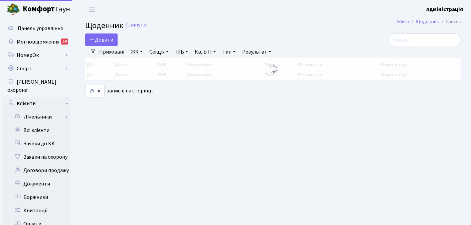
select select "25"
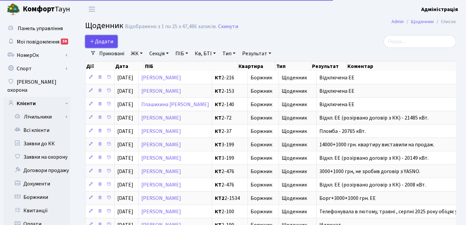
click at [107, 44] on span "Додати" at bounding box center [102, 41] width 24 height 7
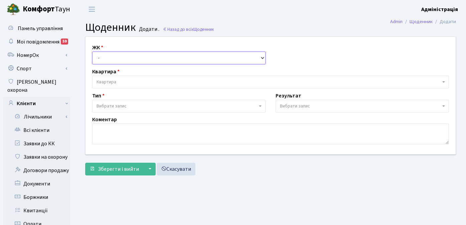
click at [123, 61] on select "- ТХ, вул. [STREET_ADDRESS] Регенераторна, 4 КТ2, просп. [STREET_ADDRESS] [STRE…" at bounding box center [179, 57] width 174 height 13
select select "271"
click at [92, 51] on select "- ТХ, вул. [STREET_ADDRESS] Регенераторна, 4 КТ2, просп. [STREET_ADDRESS] [STRE…" at bounding box center [179, 57] width 174 height 13
select select
click at [122, 82] on span "Квартира" at bounding box center [269, 82] width 344 height 7
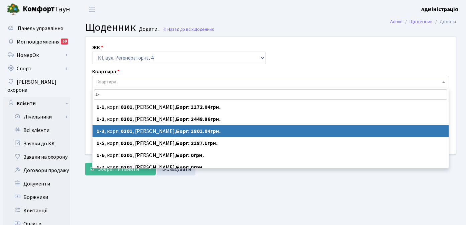
scroll to position [133, 0]
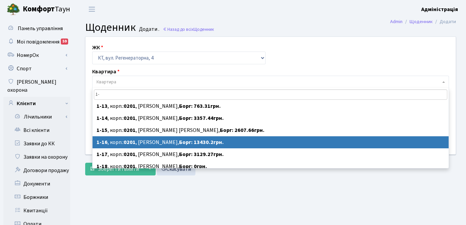
type input "1-"
select select "16"
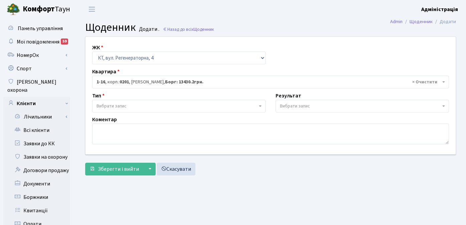
click at [124, 105] on span "Вибрати запис" at bounding box center [112, 106] width 30 height 7
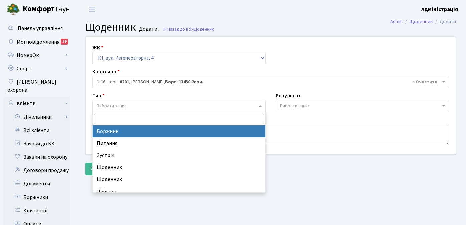
select select "189"
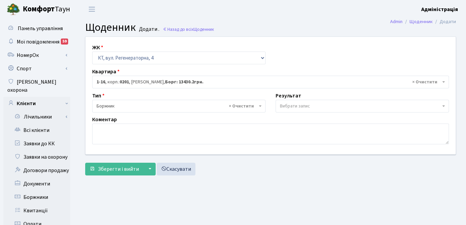
click at [311, 106] on span "Вибрати запис" at bounding box center [360, 106] width 161 height 7
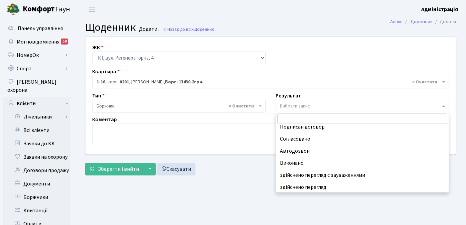
scroll to position [90, 0]
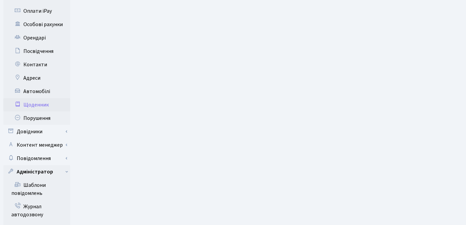
scroll to position [0, 0]
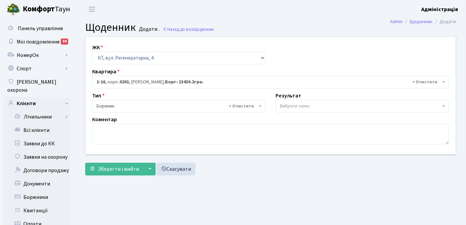
click at [306, 103] on span "Вибрати запис" at bounding box center [295, 106] width 30 height 7
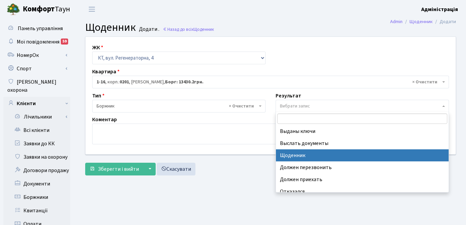
click at [234, 170] on div "Зберегти і вийти ▼ Зберегти та продовжити редагування Зберегти та створити Скас…" at bounding box center [270, 169] width 371 height 13
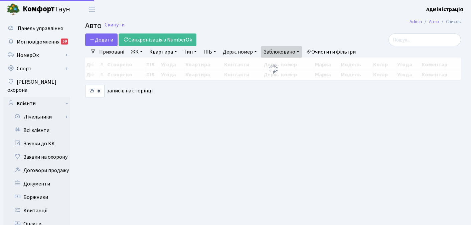
select select "25"
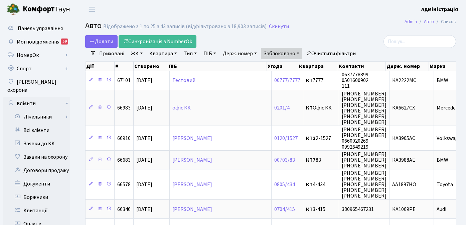
click at [241, 52] on link "Держ. номер" at bounding box center [239, 53] width 39 height 11
type input "5207"
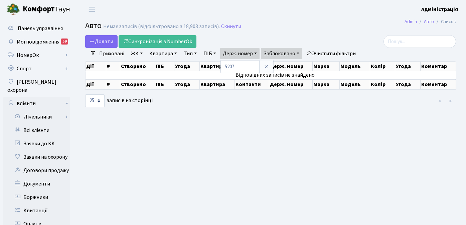
click at [300, 53] on link "Заблоковано" at bounding box center [281, 53] width 41 height 11
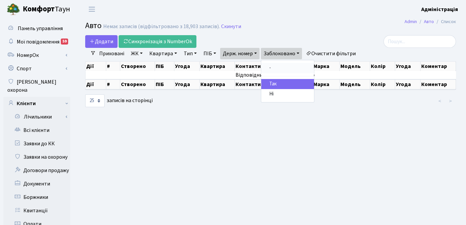
click at [276, 67] on link "-" at bounding box center [287, 68] width 53 height 10
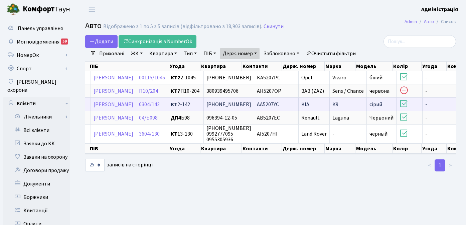
scroll to position [0, 77]
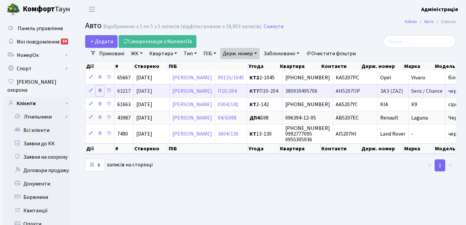
click at [97, 88] on link at bounding box center [100, 91] width 8 height 10
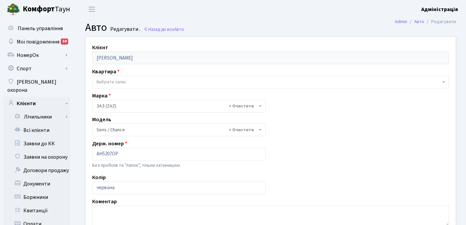
select select "2622"
click at [291, 149] on div "Клієнт Полив’яна Марія Миколаївна Квартира - Вибрати запис Марка - Abarth AC Ac…" at bounding box center [271, 183] width 381 height 293
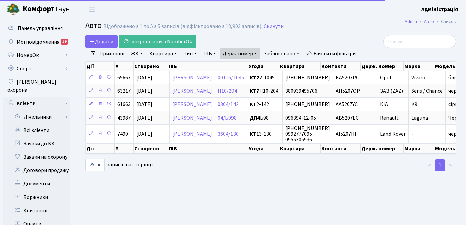
select select "25"
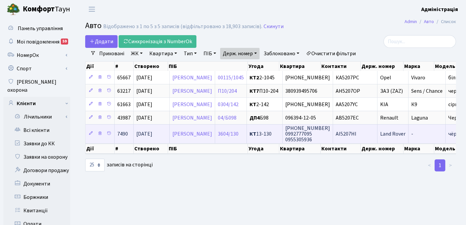
click at [357, 135] on span "АІ5207НІ" at bounding box center [346, 133] width 21 height 7
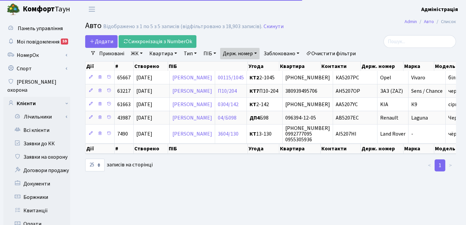
select select "25"
click at [284, 191] on main "Admin Авто Список Авто Відображено з 1 по 5 з 5 записів (відфільтровано з 18,90…" at bounding box center [270, 212] width 391 height 389
